Goal: Find specific page/section: Find specific page/section

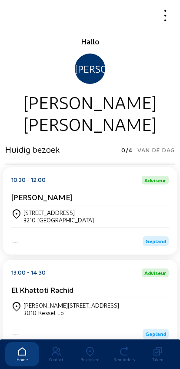
click at [93, 346] on icon at bounding box center [90, 351] width 34 height 10
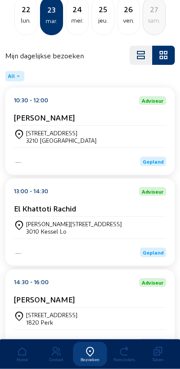
scroll to position [63, 0]
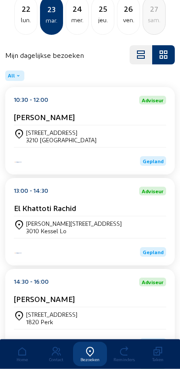
click at [35, 217] on div "El Khattoti Rachid" at bounding box center [90, 209] width 152 height 13
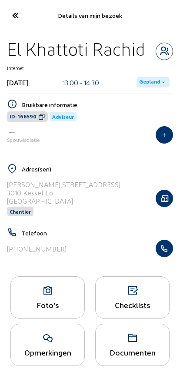
click at [166, 248] on icon "button" at bounding box center [164, 248] width 17 height 9
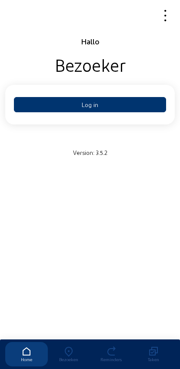
click at [70, 103] on button "Log in" at bounding box center [90, 104] width 152 height 15
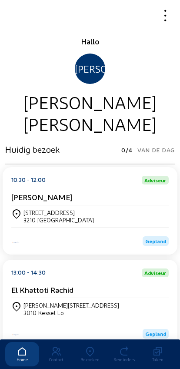
click at [85, 346] on icon at bounding box center [90, 351] width 34 height 10
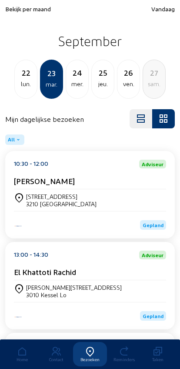
click at [13, 12] on span "Bekijk per maand" at bounding box center [28, 8] width 46 height 7
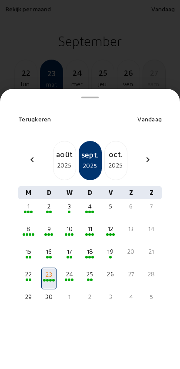
click at [24, 154] on div "chevron_left" at bounding box center [32, 160] width 21 height 13
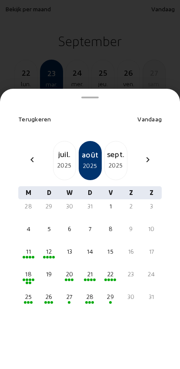
click at [30, 59] on div at bounding box center [90, 184] width 180 height 369
